Goal: Transaction & Acquisition: Register for event/course

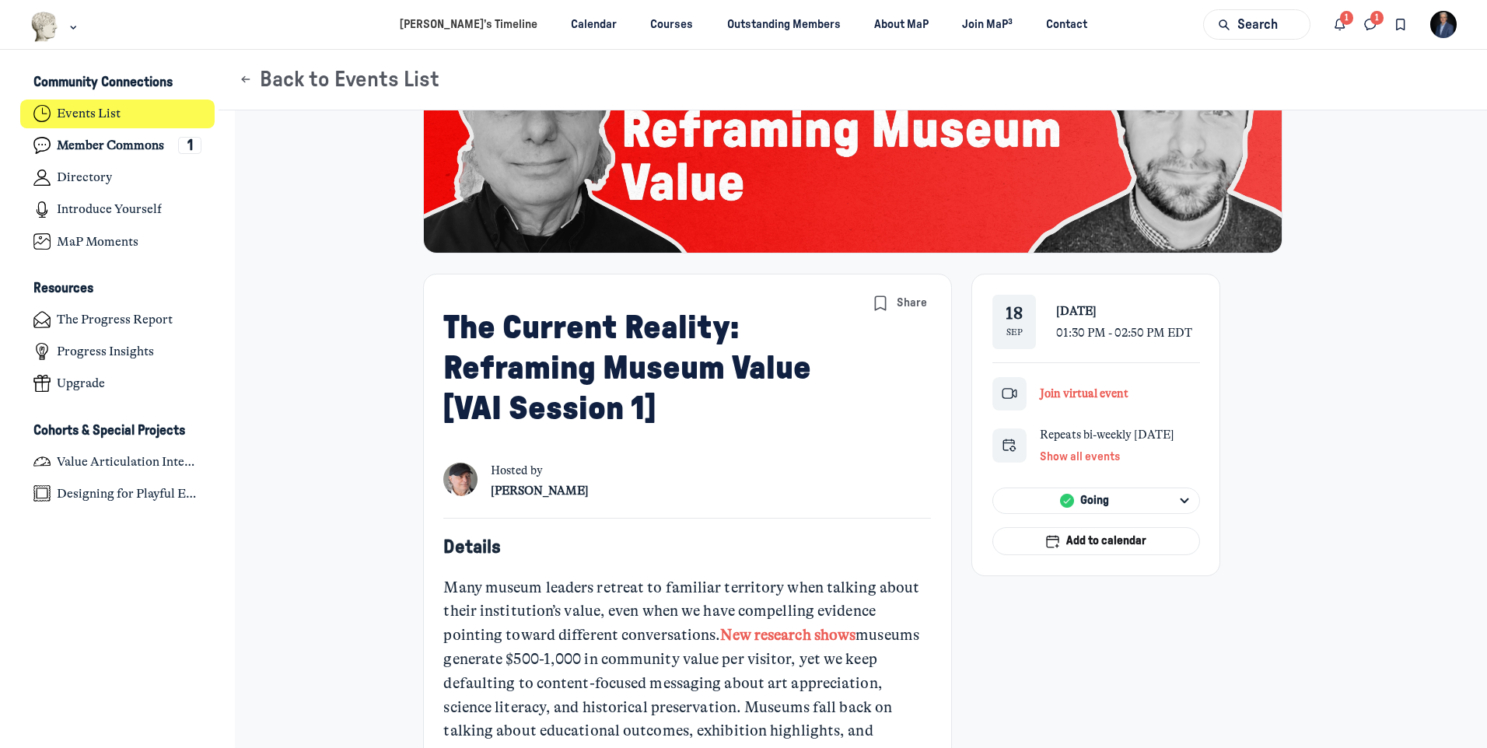
scroll to position [156, 0]
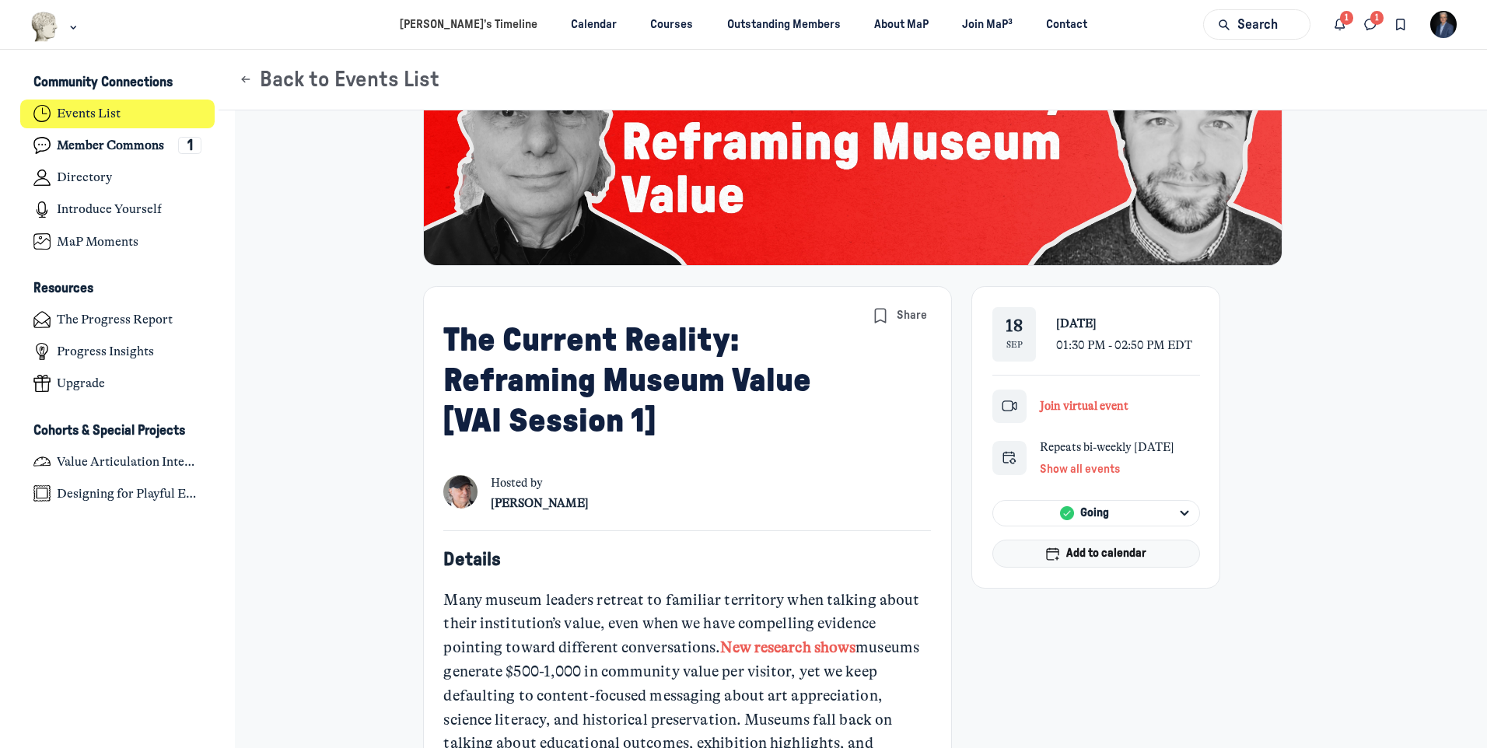
click at [1067, 560] on span "Add to calendar" at bounding box center [1106, 553] width 80 height 17
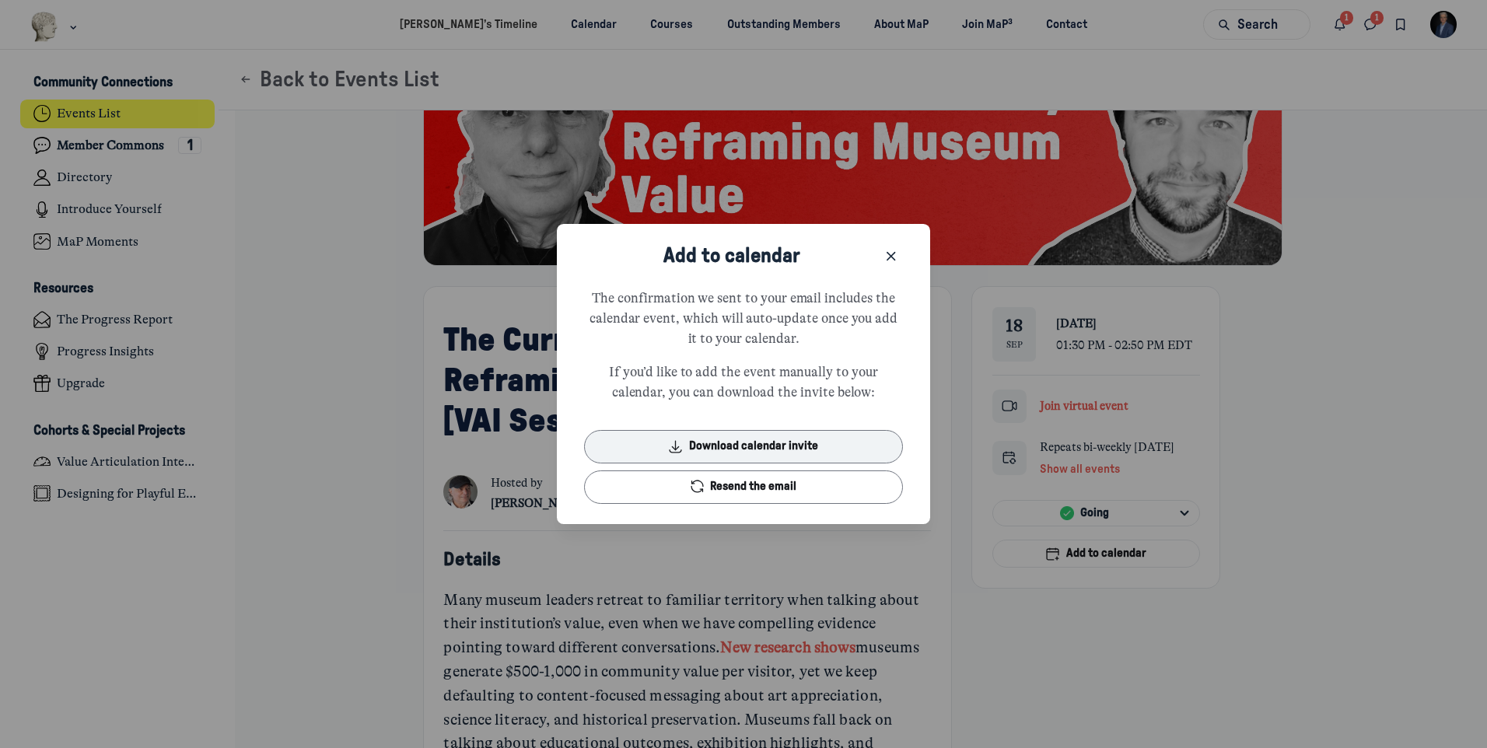
click at [801, 447] on button "Download calendar invite" at bounding box center [744, 446] width 320 height 33
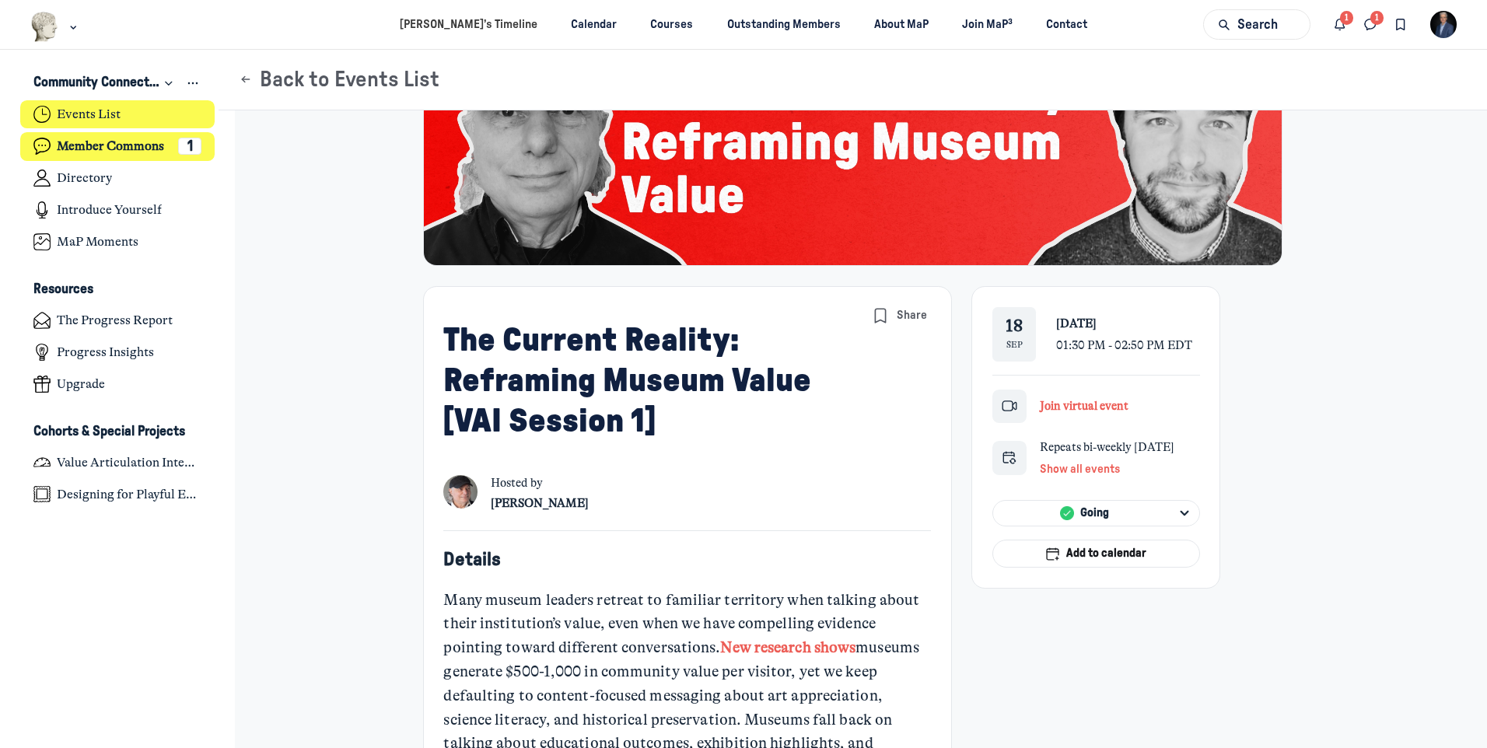
click at [156, 146] on h4 "Member Commons" at bounding box center [110, 146] width 107 height 16
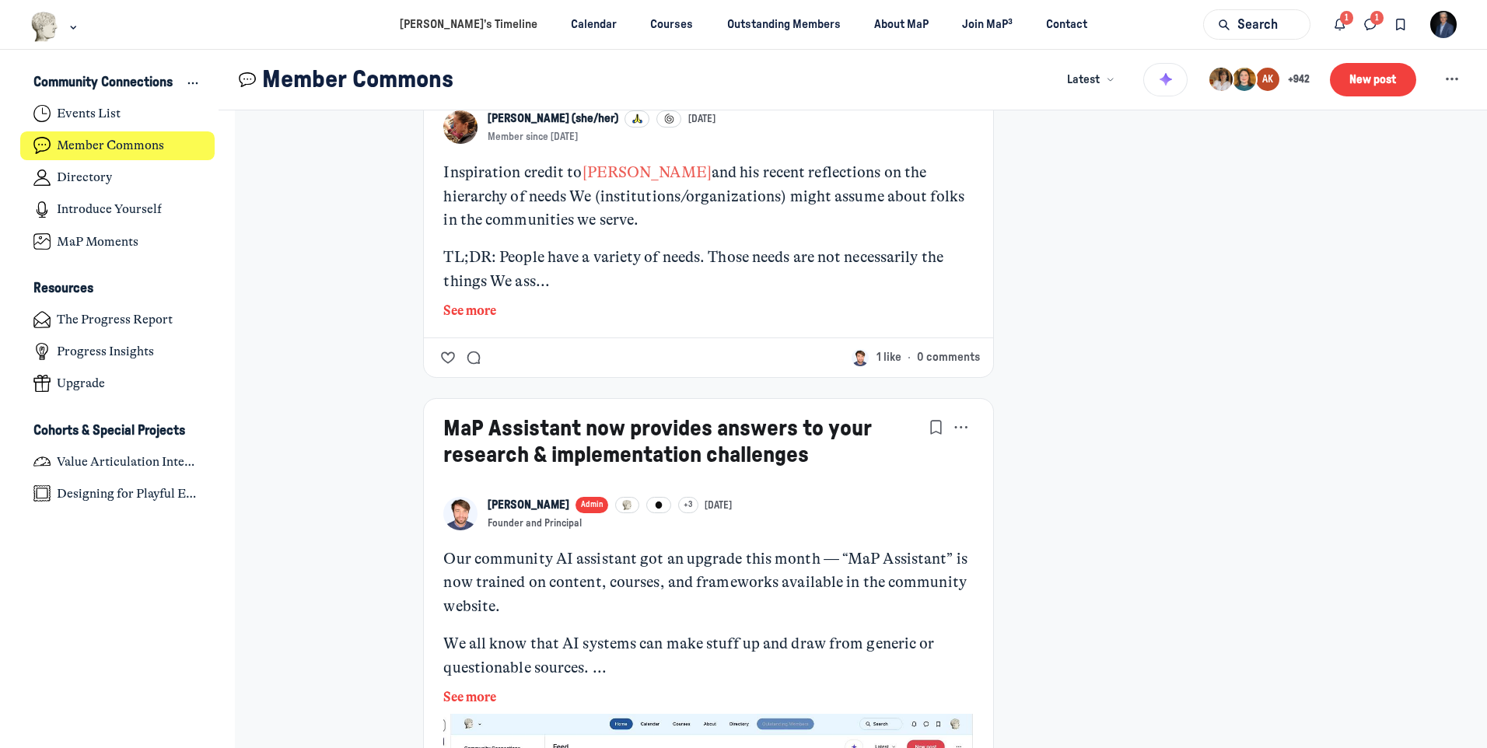
scroll to position [2800, 0]
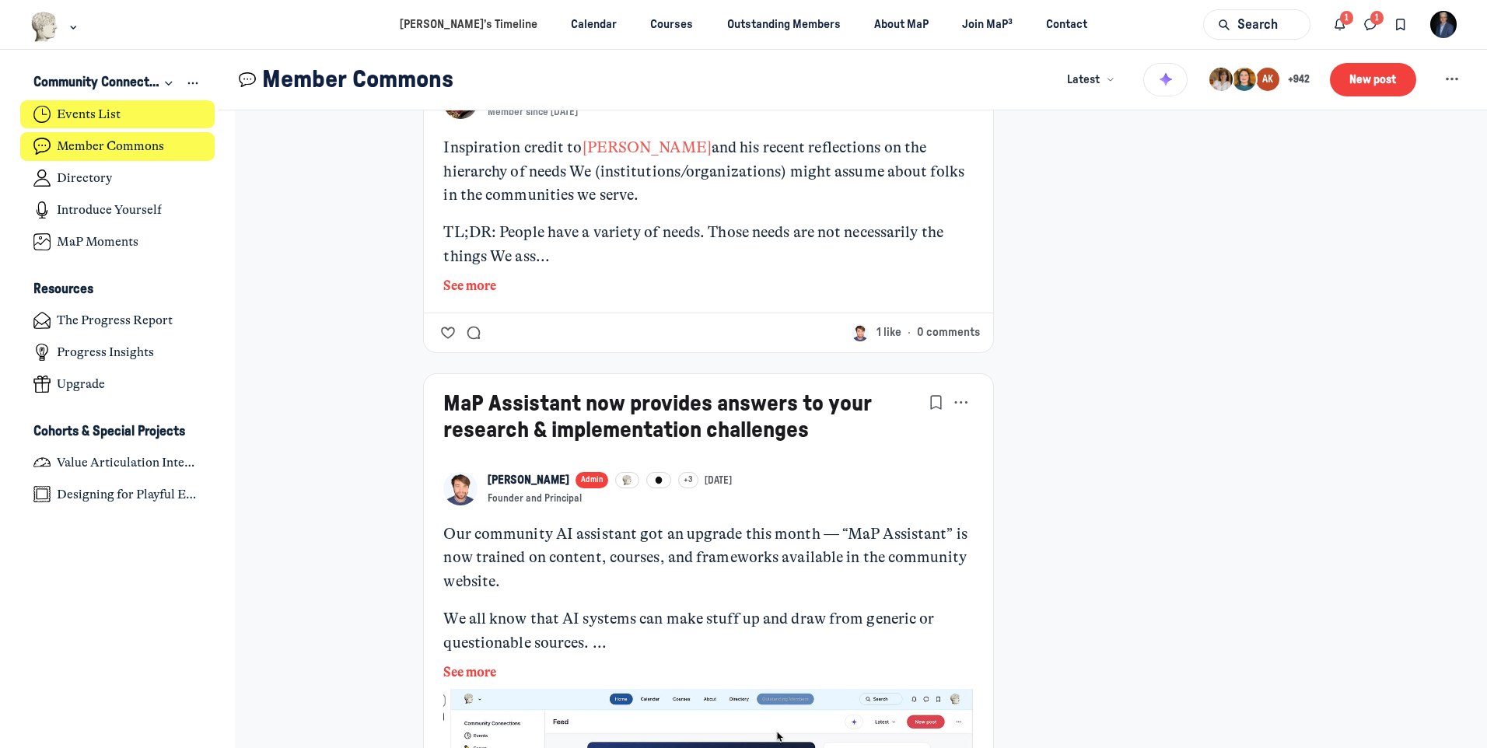
click at [135, 121] on link "Events List" at bounding box center [117, 114] width 195 height 29
